Goal: Find specific page/section: Find specific page/section

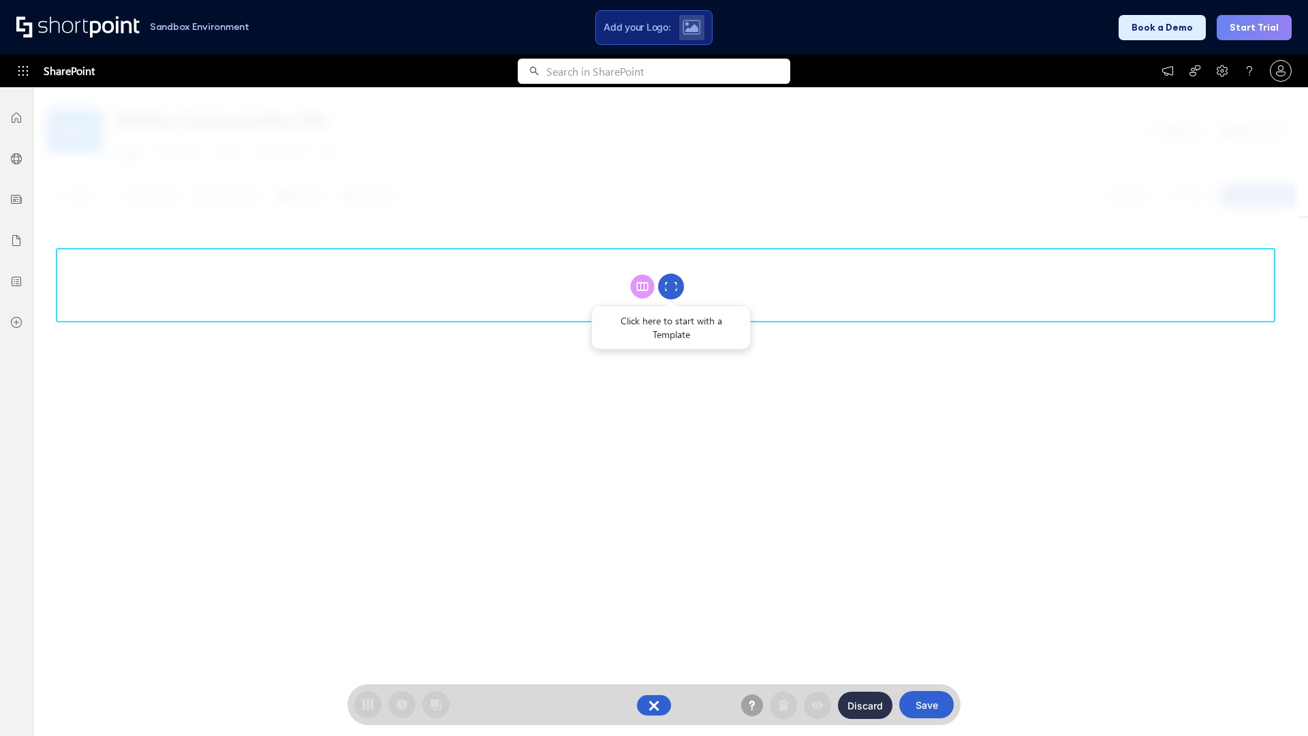
click at [671, 286] on circle at bounding box center [671, 287] width 26 height 26
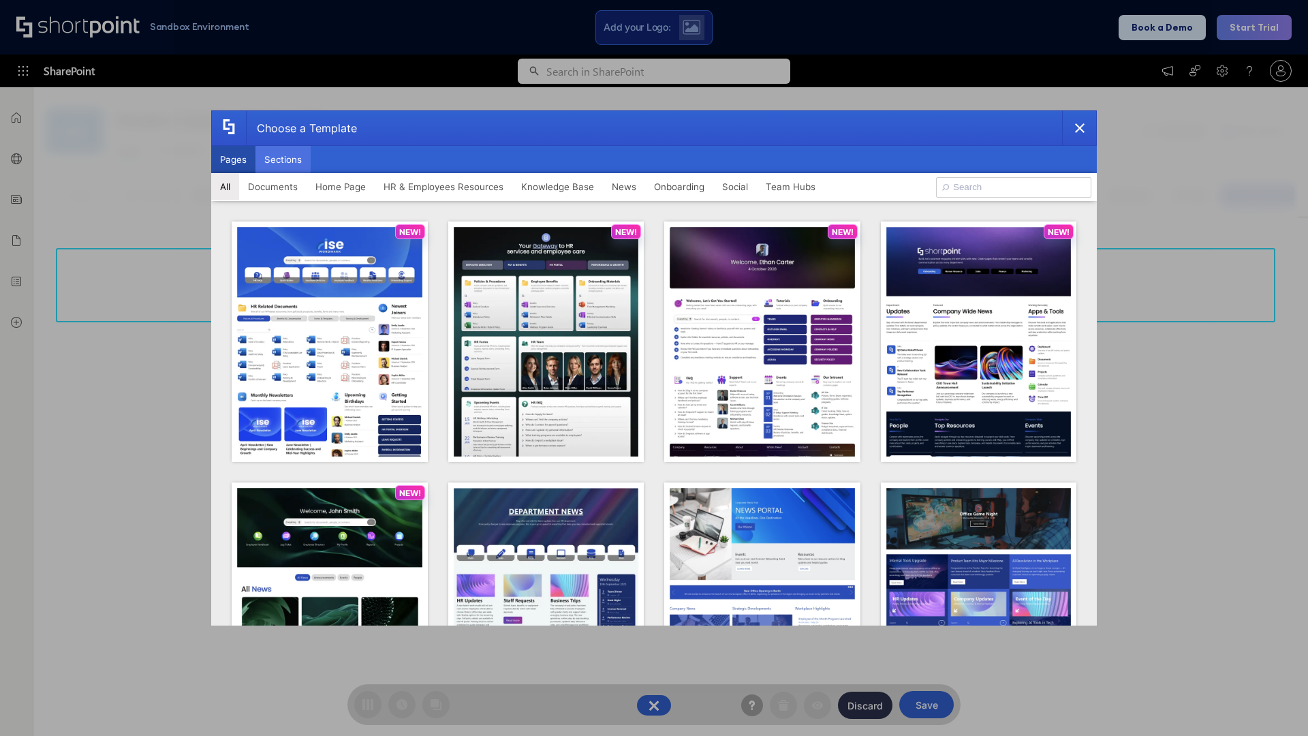
click at [283, 159] on button "Sections" at bounding box center [282, 159] width 55 height 27
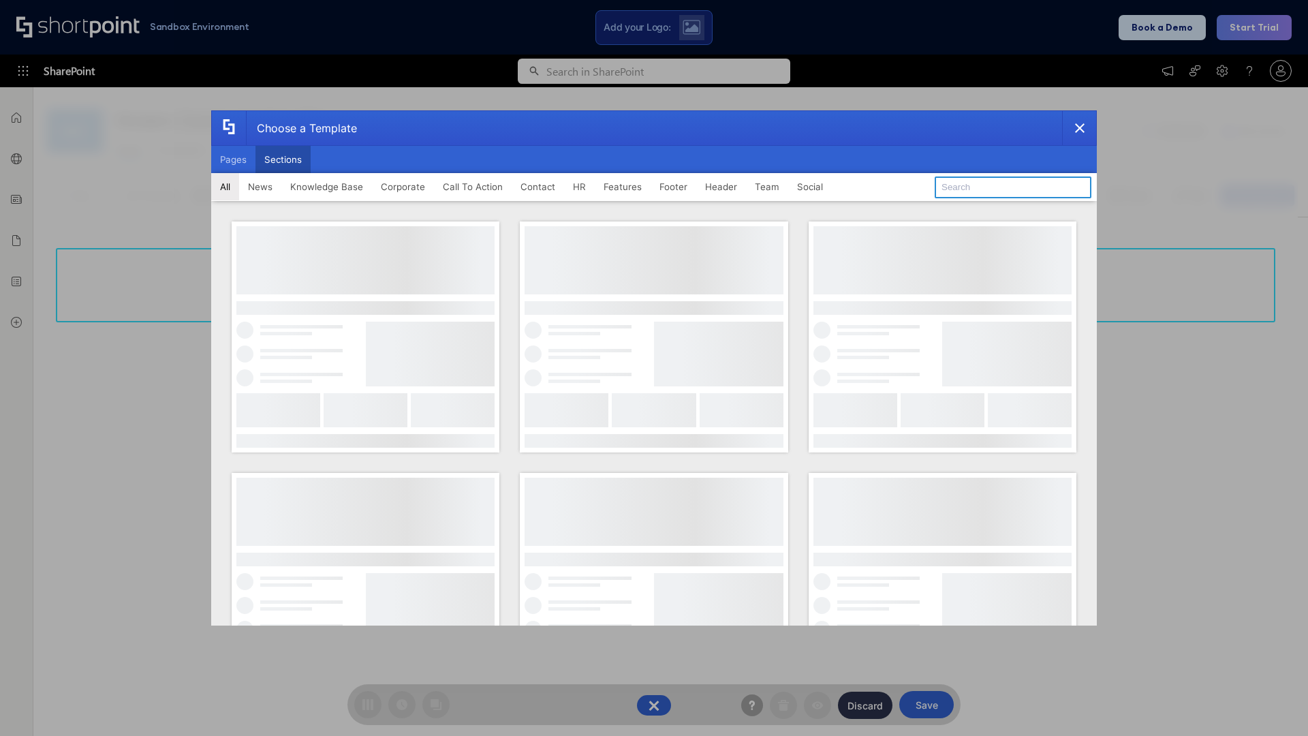
type input "Contact Us 1"
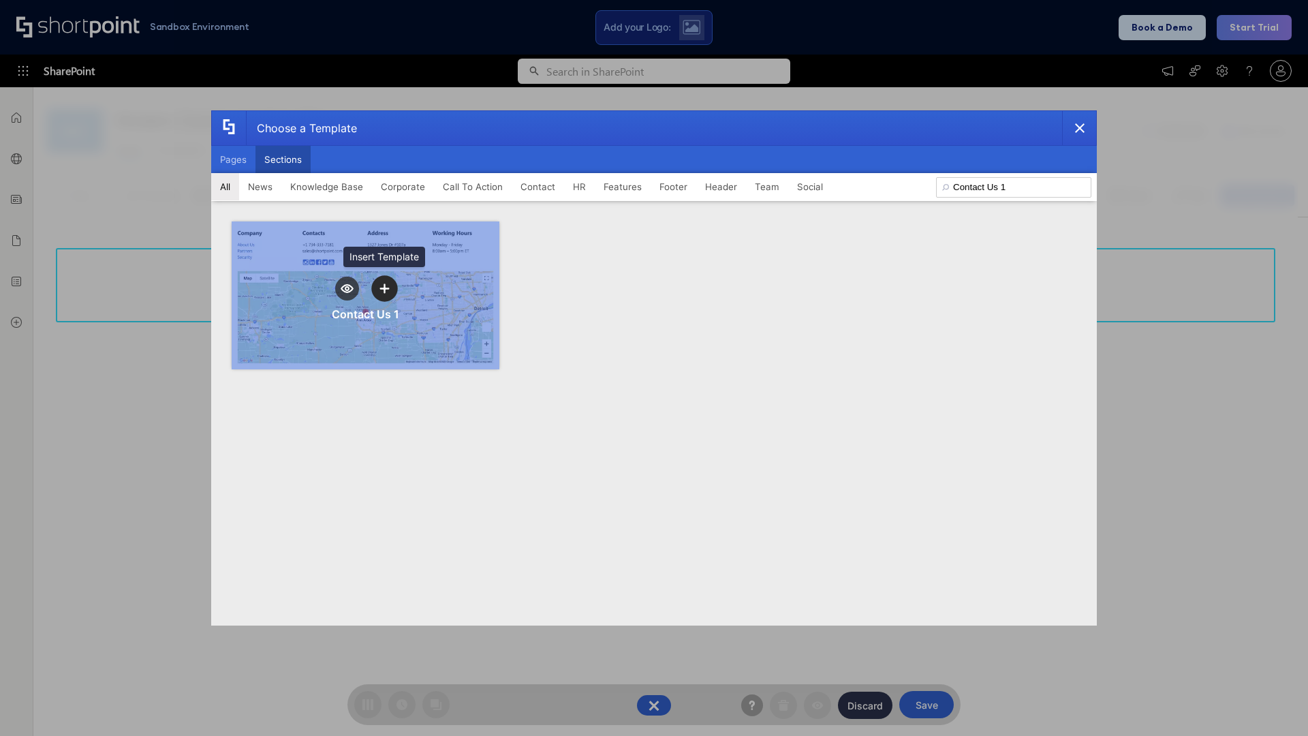
click at [384, 288] on icon "template selector" at bounding box center [384, 288] width 10 height 10
